Goal: Find specific page/section: Find specific page/section

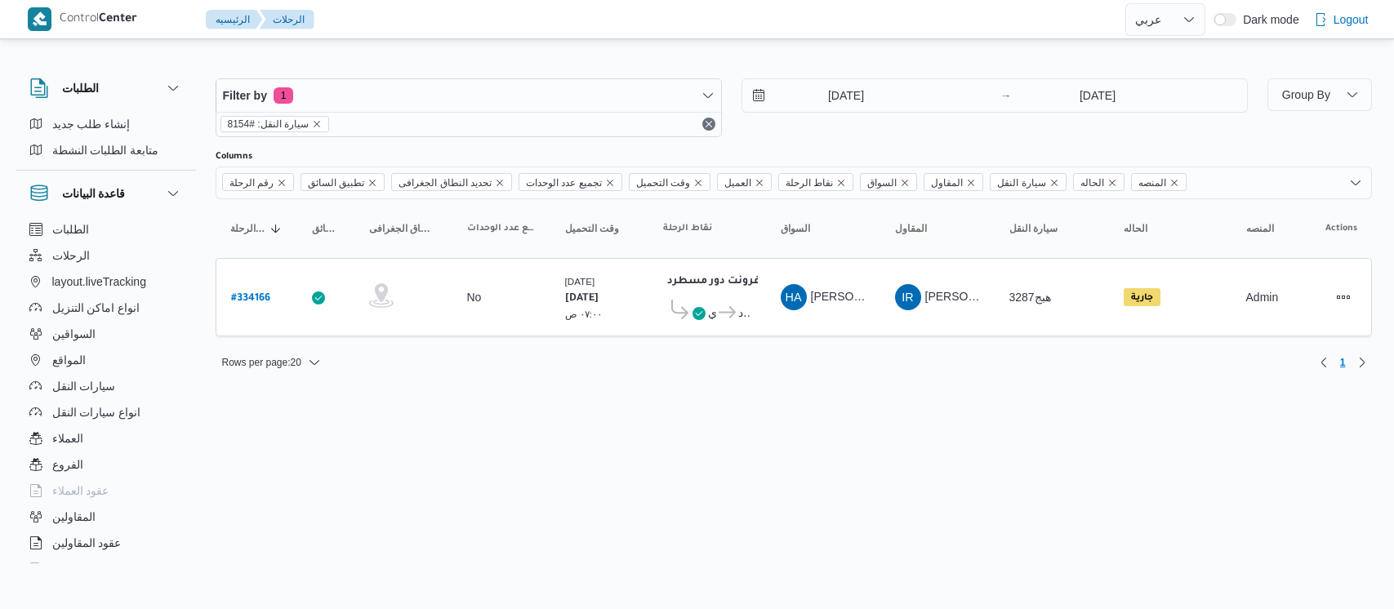
select select "ar"
click at [815, 94] on input "[DATE]" at bounding box center [834, 95] width 185 height 33
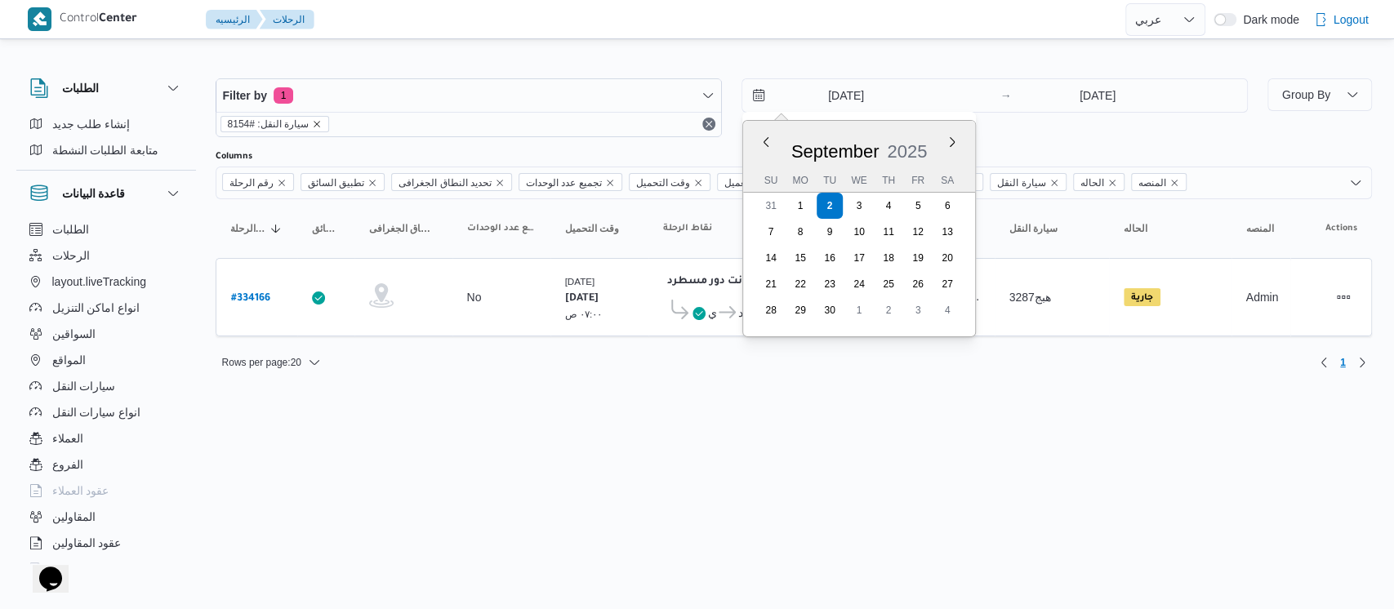
click at [314, 121] on icon "remove selected entity" at bounding box center [317, 124] width 7 height 7
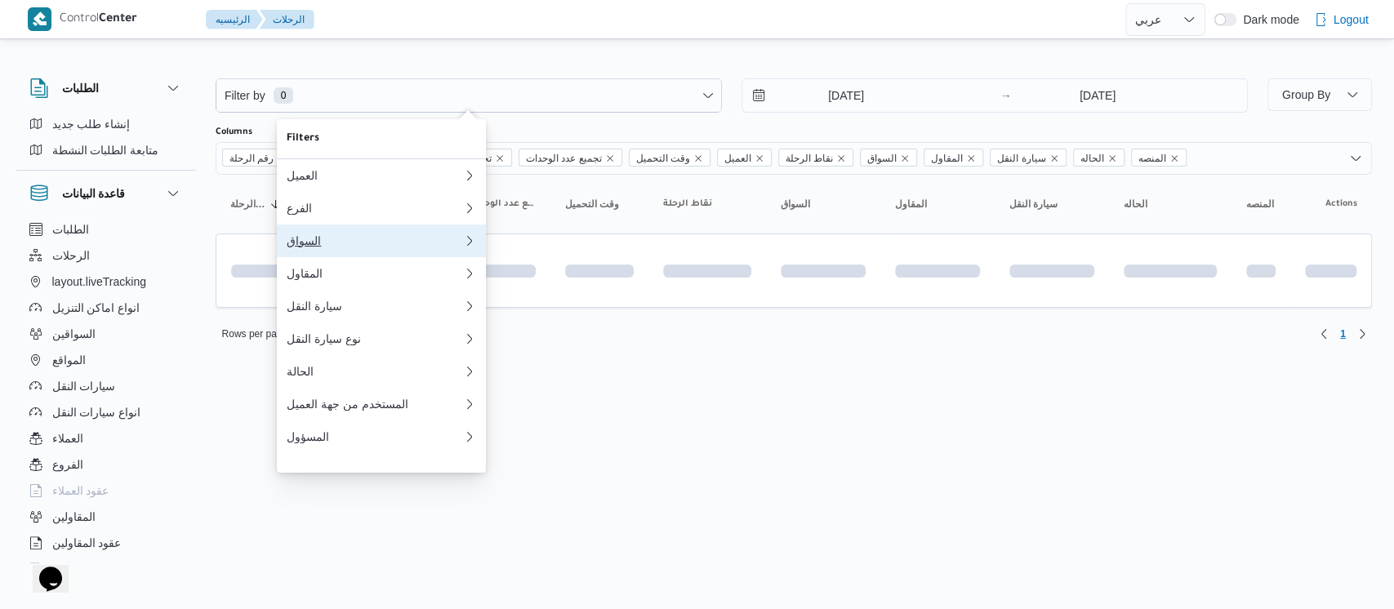
click at [310, 257] on button "السواق" at bounding box center [381, 241] width 209 height 33
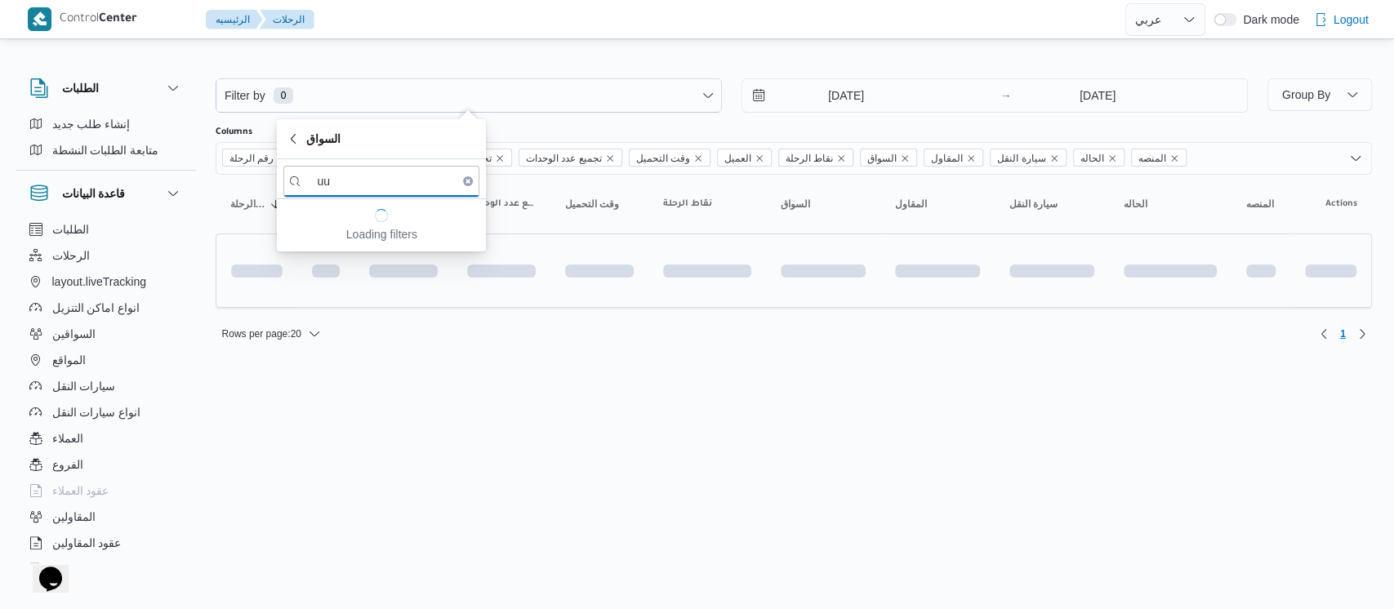
type input "u"
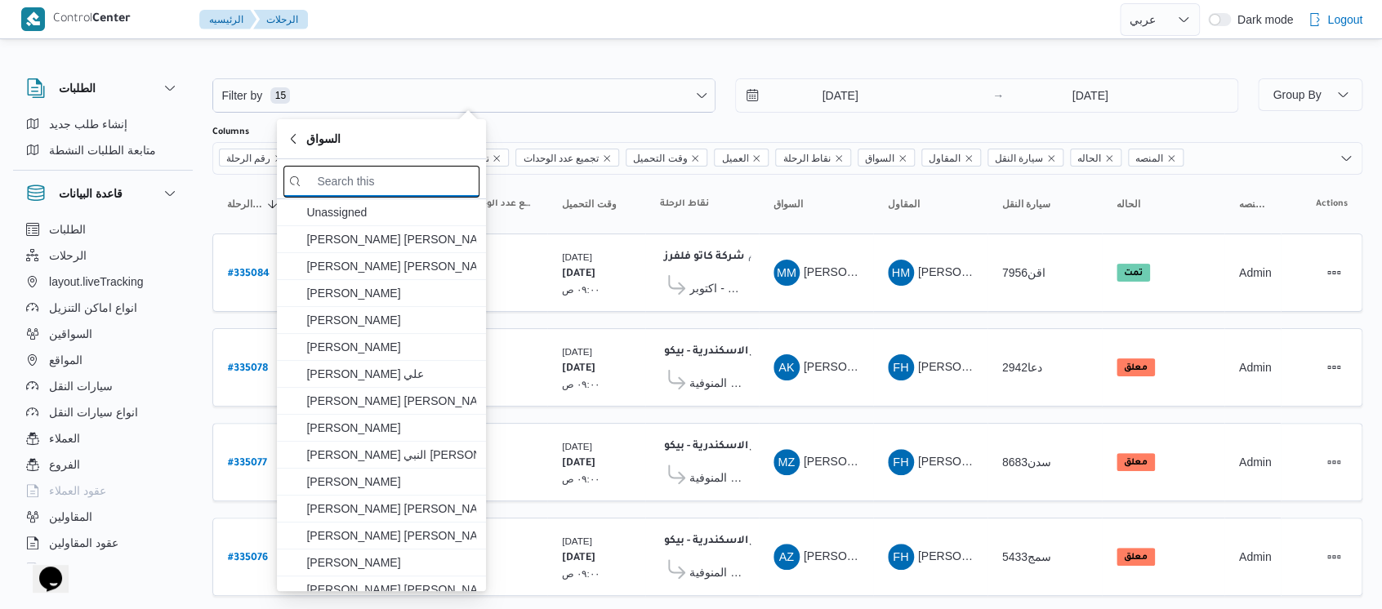
click at [379, 184] on input "search filters" at bounding box center [381, 182] width 196 height 32
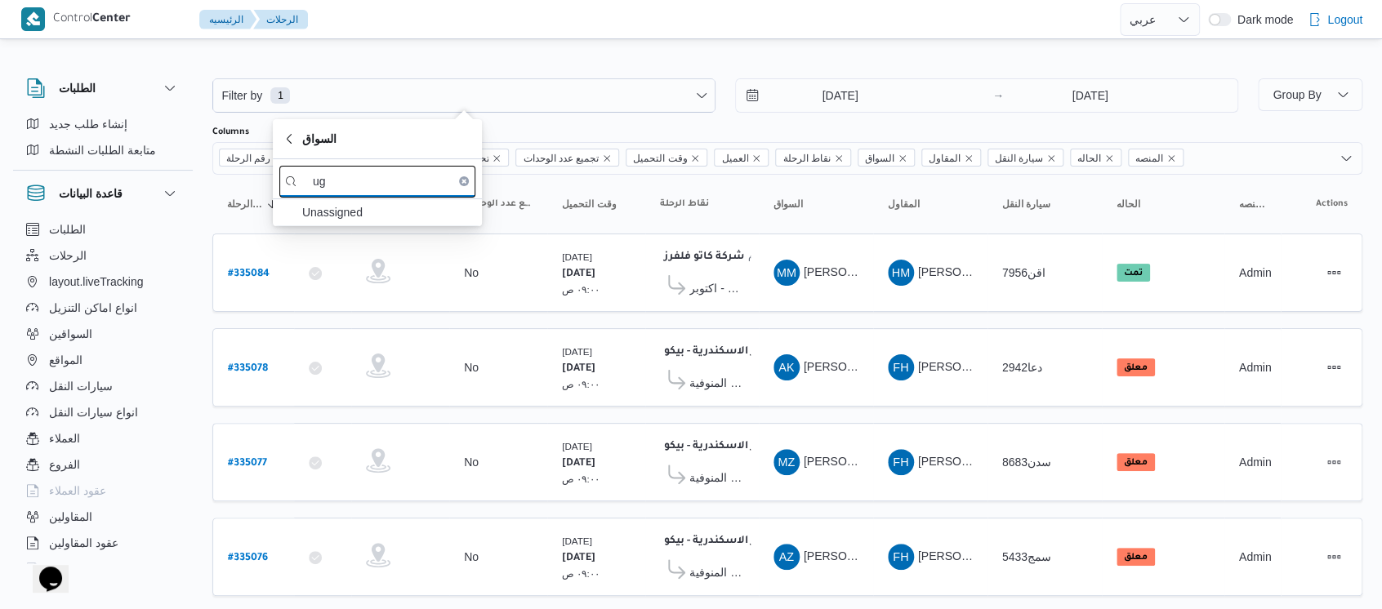
type input "u"
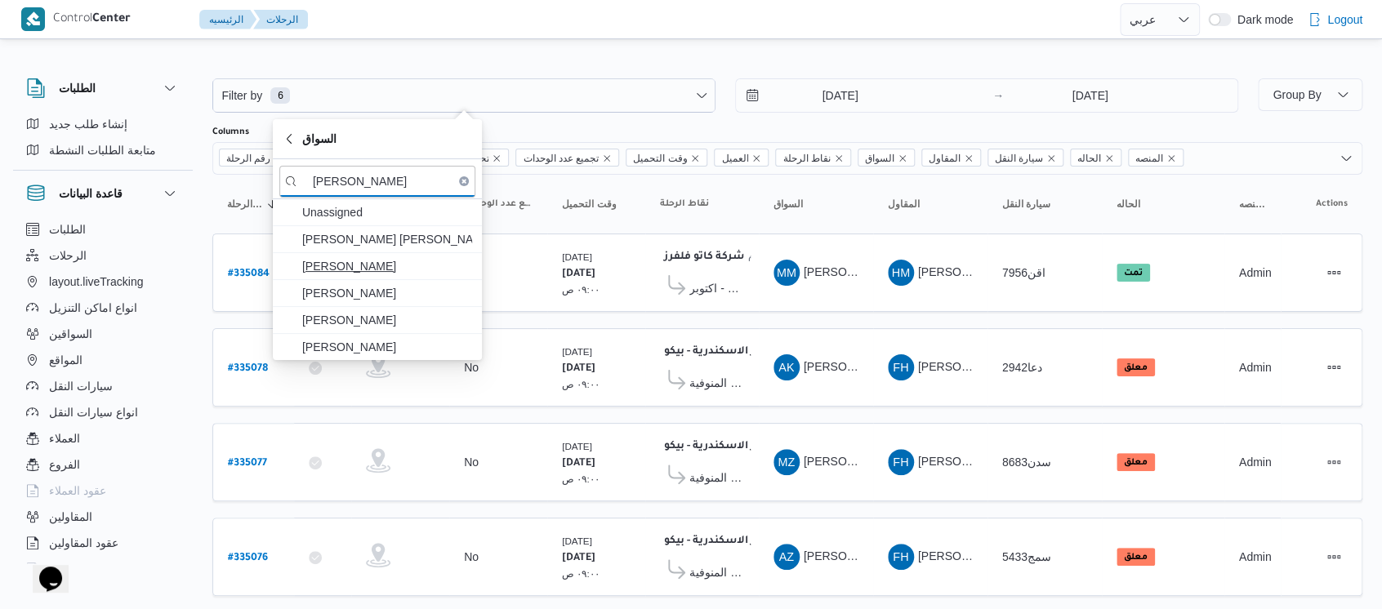
type input "[PERSON_NAME]"
click at [382, 271] on span "[PERSON_NAME]" at bounding box center [387, 266] width 170 height 20
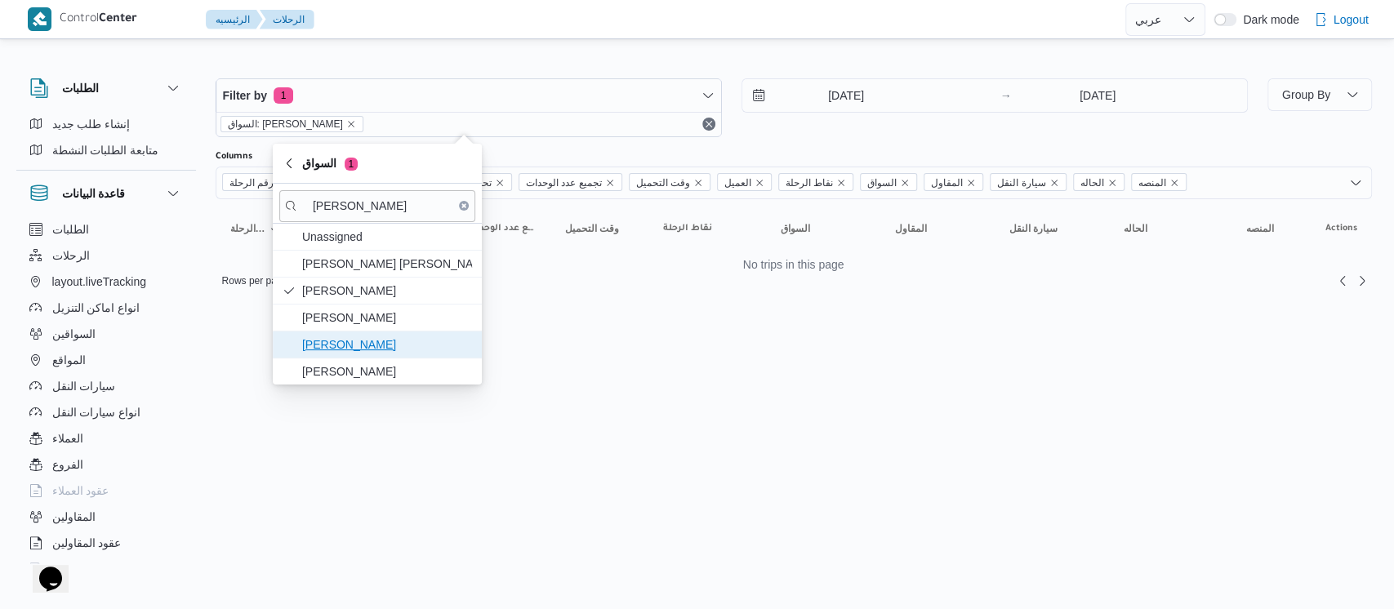
click at [385, 343] on span "[PERSON_NAME]" at bounding box center [387, 345] width 170 height 20
